Goal: Find specific page/section: Find specific page/section

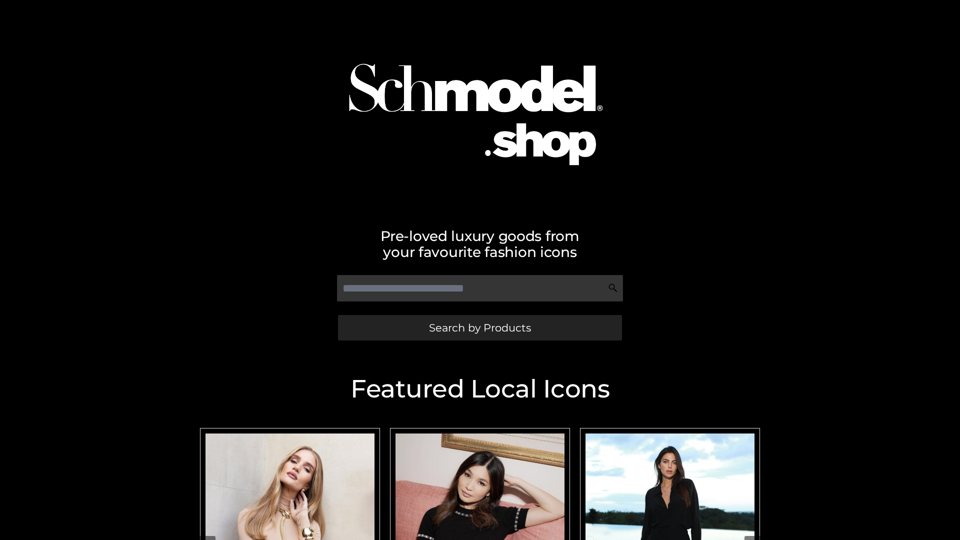
click at [479, 327] on span "Search by Products" at bounding box center [480, 327] width 102 height 10
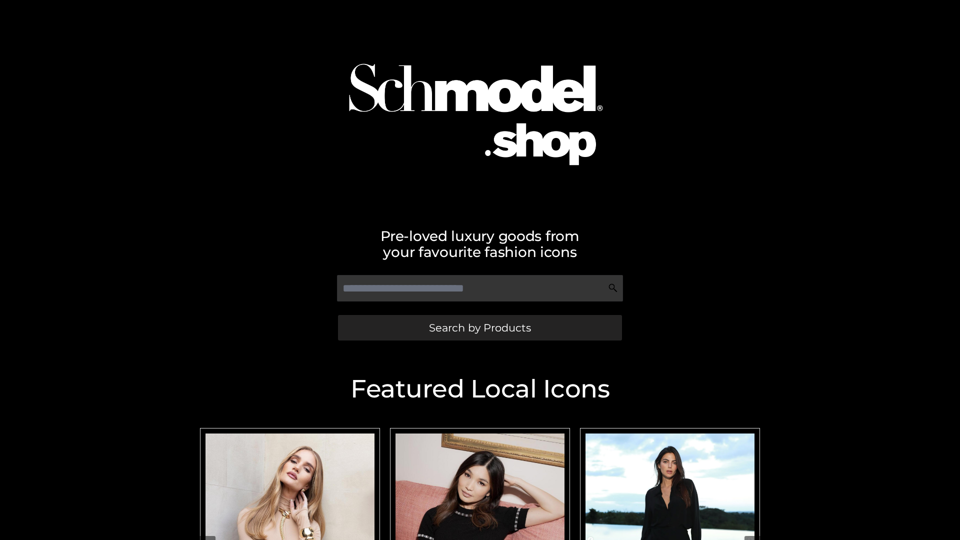
click at [479, 327] on span "Search by Products" at bounding box center [480, 327] width 102 height 10
